Goal: Task Accomplishment & Management: Manage account settings

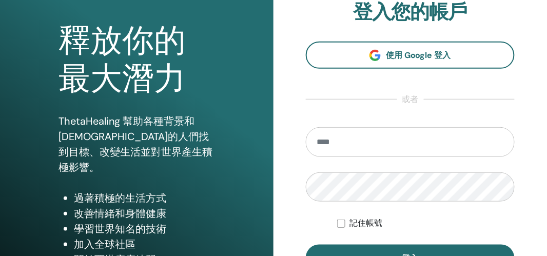
scroll to position [87, 0]
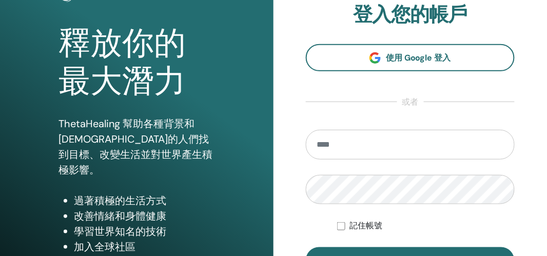
click at [341, 146] on input "email" at bounding box center [410, 145] width 209 height 30
type input "**********"
click at [306, 247] on button "登入" at bounding box center [410, 260] width 209 height 27
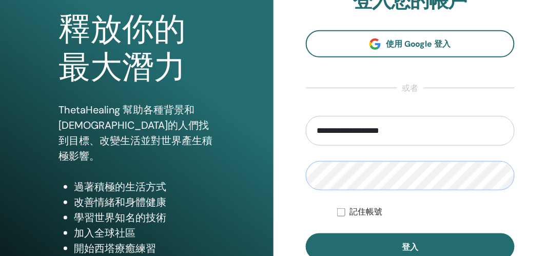
scroll to position [118, 0]
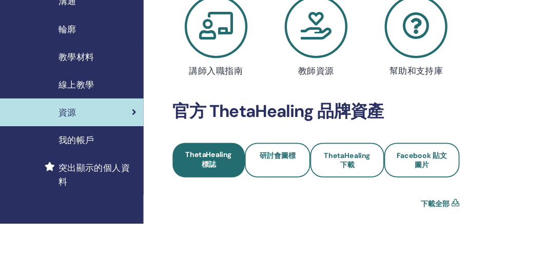
scroll to position [112, 0]
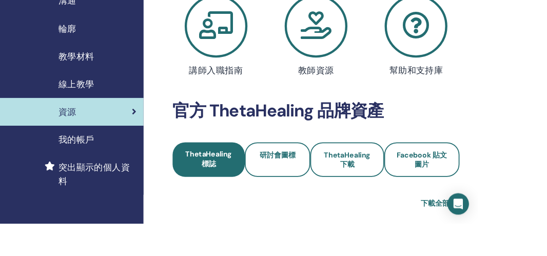
click at [135, 158] on div "我的帳戶" at bounding box center [82, 159] width 148 height 15
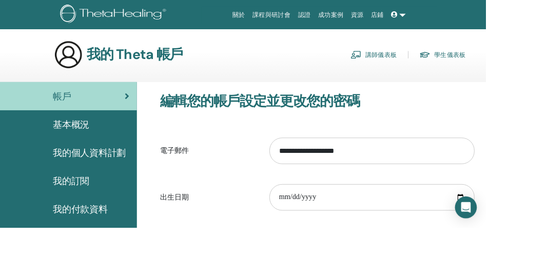
click at [432, 66] on link "講師儀表板" at bounding box center [420, 61] width 52 height 16
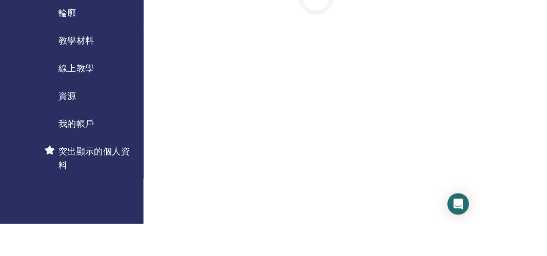
scroll to position [129, 0]
click at [146, 135] on div "我的帳戶" at bounding box center [82, 142] width 148 height 15
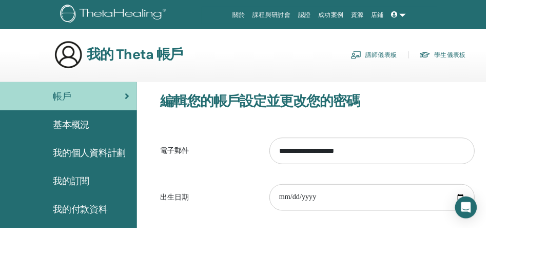
click at [95, 148] on link "基本概況" at bounding box center [77, 140] width 154 height 32
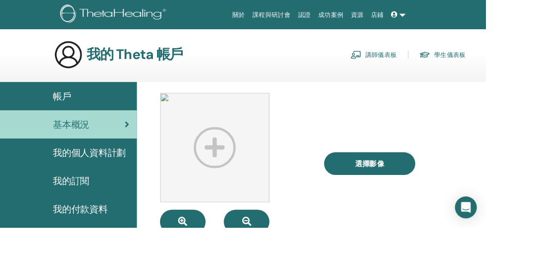
click at [502, 54] on link "學生儀表板" at bounding box center [498, 61] width 52 height 16
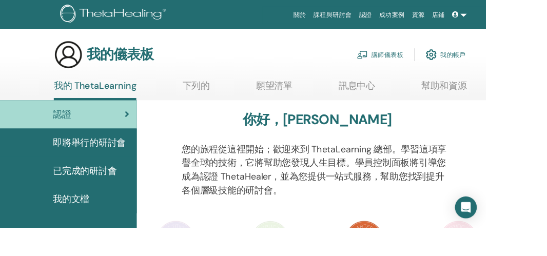
click at [413, 21] on link "認證" at bounding box center [411, 16] width 23 height 19
click at [434, 65] on font "講師儀表板" at bounding box center [436, 61] width 36 height 9
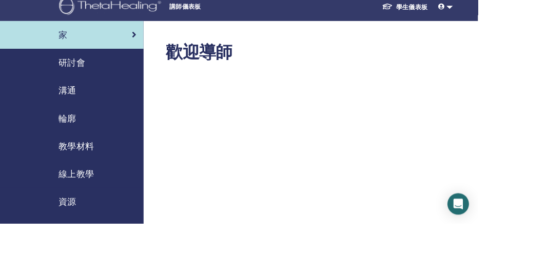
click at [96, 165] on font "教學材料" at bounding box center [87, 167] width 41 height 13
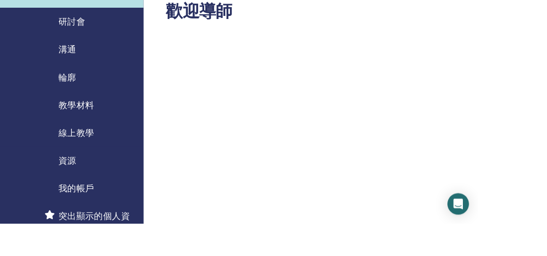
scroll to position [65, 0]
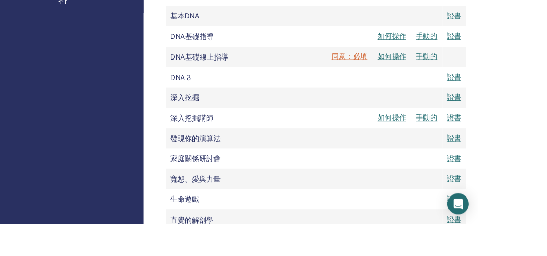
scroll to position [318, 0]
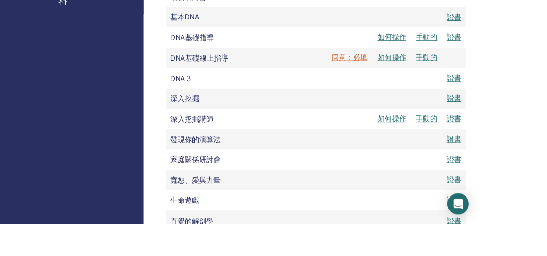
click at [340, 230] on td "生命遊戲" at bounding box center [282, 229] width 185 height 23
click at [212, 237] on td "生命遊戲" at bounding box center [282, 229] width 185 height 23
click at [214, 226] on font "生命遊戲" at bounding box center [211, 229] width 33 height 11
click at [203, 235] on font "生命遊戲" at bounding box center [211, 229] width 33 height 11
click at [490, 45] on font "手動的" at bounding box center [488, 42] width 25 height 11
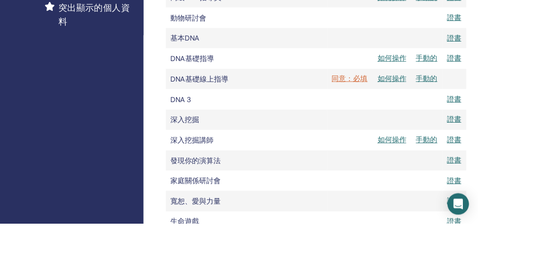
scroll to position [289, 0]
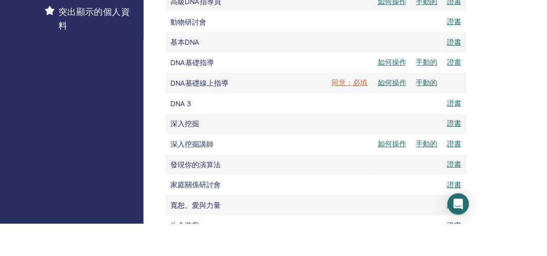
click at [461, 255] on td at bounding box center [449, 258] width 44 height 23
click at [217, 255] on font "生命遊戲" at bounding box center [211, 258] width 33 height 11
click at [522, 255] on font "證書" at bounding box center [519, 258] width 16 height 11
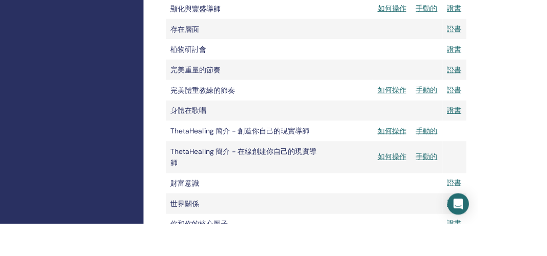
scroll to position [679, 0]
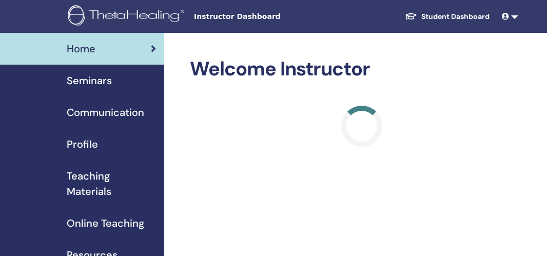
scroll to position [65, 0]
